Goal: Information Seeking & Learning: Learn about a topic

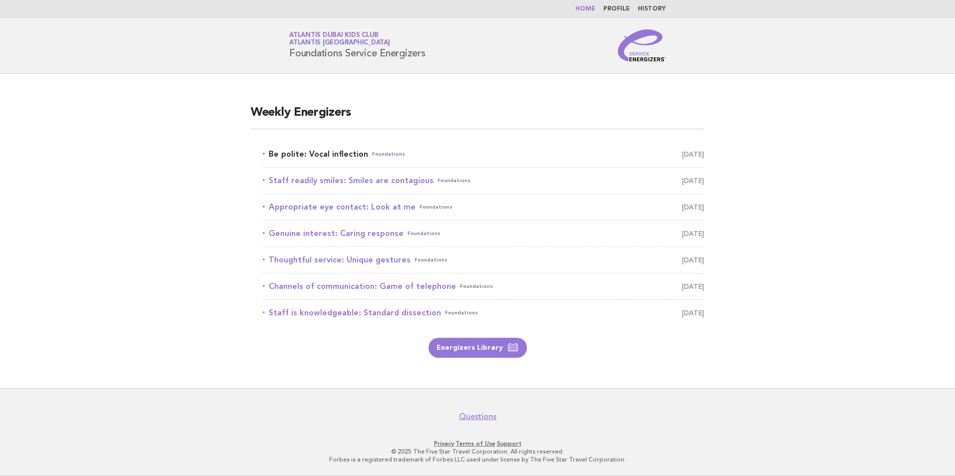
click at [330, 150] on link "Be polite: Vocal inflection Foundations [DATE]" at bounding box center [484, 154] width 442 height 14
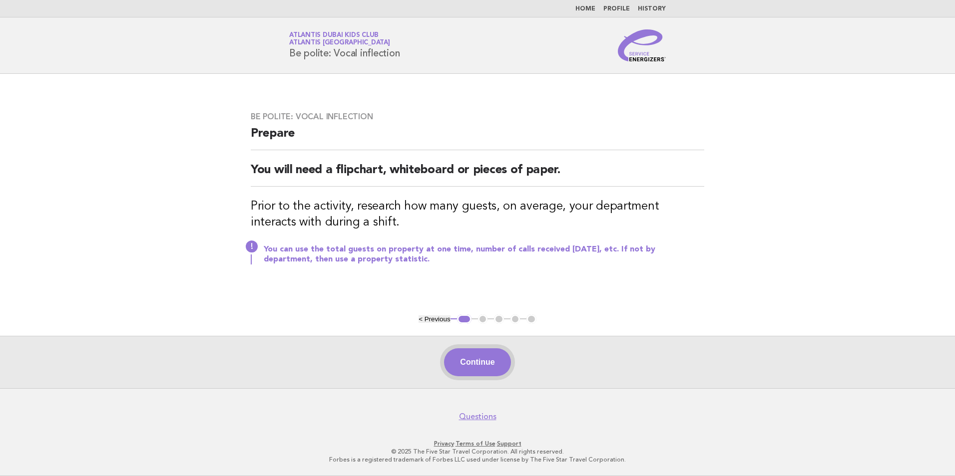
click at [500, 367] on button "Continue" at bounding box center [477, 363] width 66 height 28
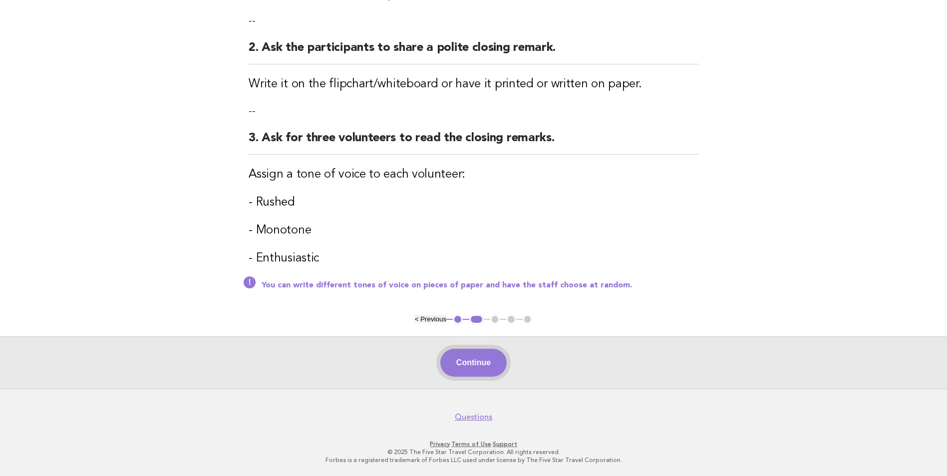
click at [497, 364] on button "Continue" at bounding box center [474, 363] width 66 height 28
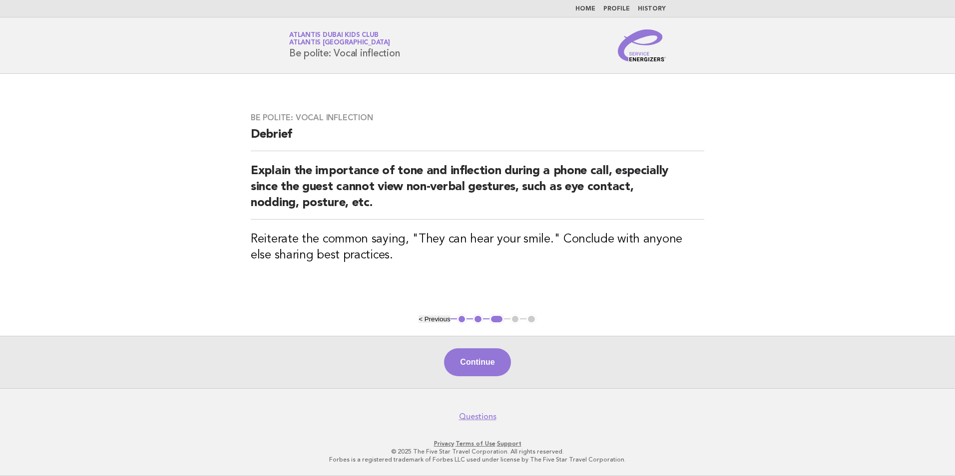
click at [497, 364] on button "Continue" at bounding box center [477, 363] width 66 height 28
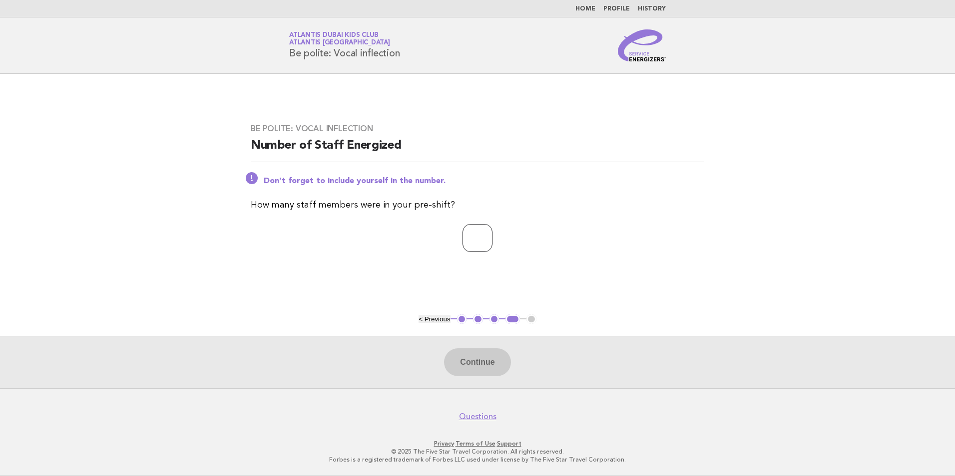
click at [488, 244] on input "number" at bounding box center [477, 238] width 30 height 28
type input "**"
click at [491, 365] on button "Continue" at bounding box center [477, 363] width 66 height 28
